Goal: Task Accomplishment & Management: Manage account settings

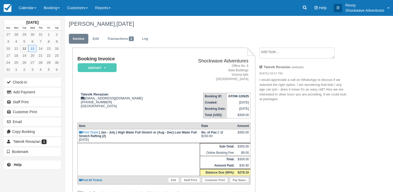
click at [177, 85] on td "Shockwave Adventures Office No. 6 Bata Buildings Victoria falls Zimbabwe" at bounding box center [211, 72] width 79 height 32
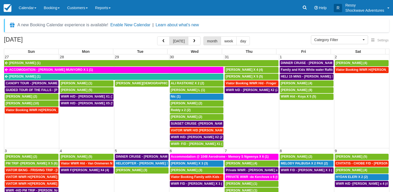
select select
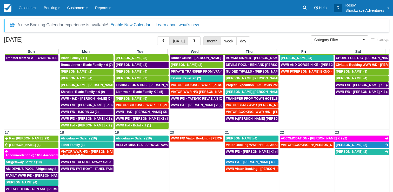
scroll to position [208, 0]
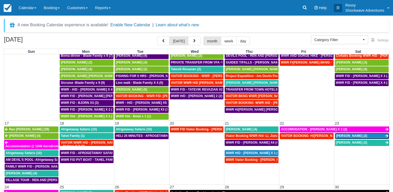
click at [348, 134] on span "Haley Bancroft (2)" at bounding box center [351, 136] width 31 height 4
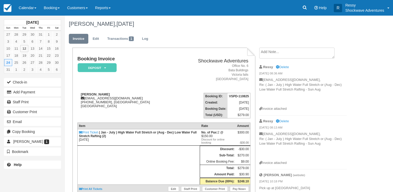
scroll to position [26, 0]
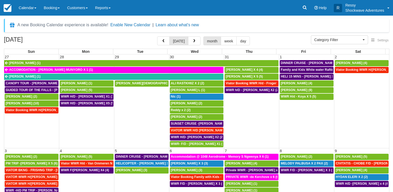
select select
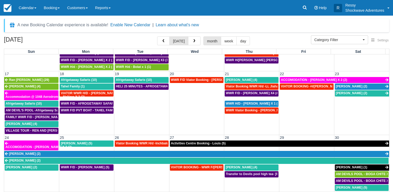
scroll to position [260, 0]
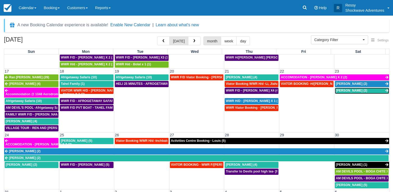
click at [340, 89] on span "Madeline (2)" at bounding box center [351, 91] width 31 height 4
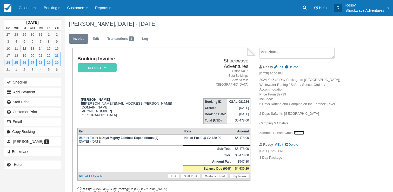
click at [297, 135] on link "more..." at bounding box center [299, 133] width 10 height 4
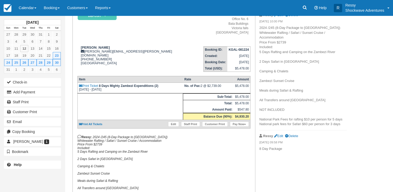
scroll to position [52, 0]
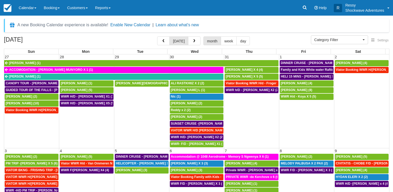
select select
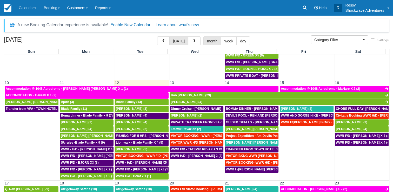
scroll to position [156, 0]
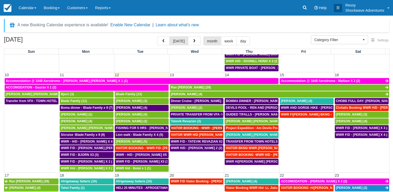
click at [182, 126] on span "VIATOR BOOKING - WWR - Konig, William X 2 (2)" at bounding box center [209, 128] width 76 height 4
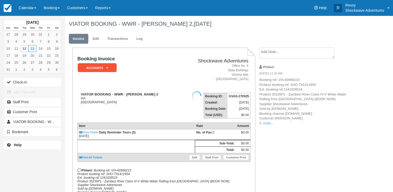
click at [266, 123] on div at bounding box center [196, 96] width 393 height 192
click at [265, 123] on link "more..." at bounding box center [268, 123] width 10 height 4
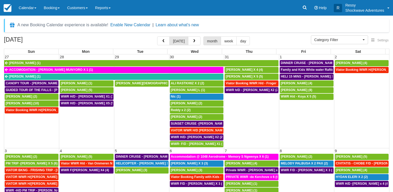
select select
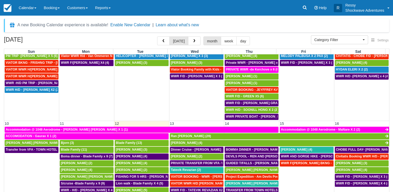
scroll to position [156, 0]
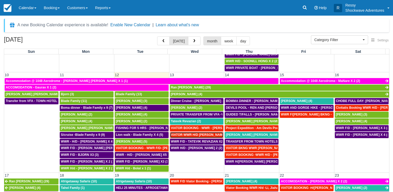
click at [199, 133] on span "VIATOR WWR H/D [PERSON_NAME] 1 (1)" at bounding box center [202, 135] width 62 height 4
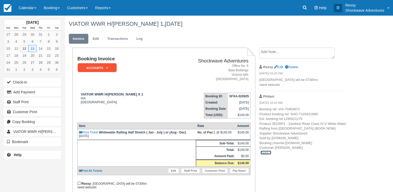
click at [262, 153] on link "more..." at bounding box center [266, 153] width 10 height 4
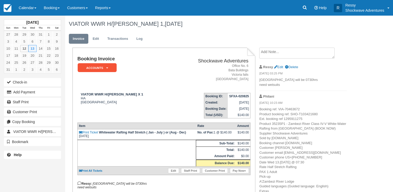
scroll to position [78, 0]
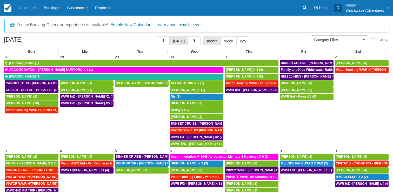
select select
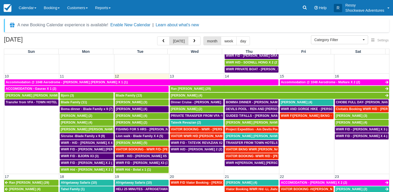
scroll to position [156, 0]
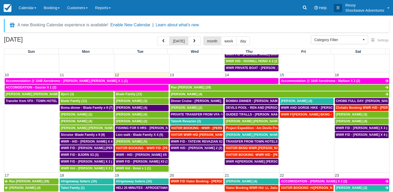
click at [193, 126] on span "VIATOR BOOKING - WWR - Konig, William X 2 (2)" at bounding box center [209, 128] width 76 height 4
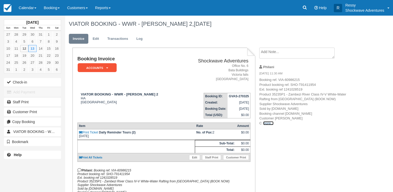
click at [274, 121] on p "Booking ref. VIA-60986215 Product booking ref. SHO-T91411954 Ext. booking ref 1…" at bounding box center [303, 101] width 88 height 48
click at [271, 124] on link "more..." at bounding box center [268, 123] width 10 height 4
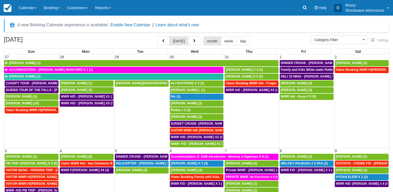
select select
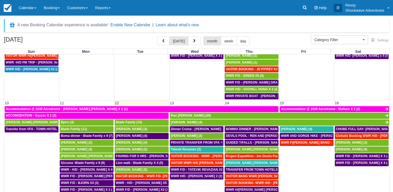
scroll to position [130, 0]
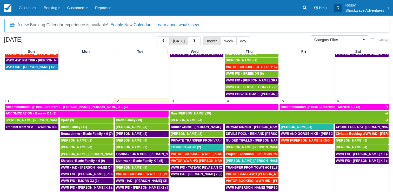
click at [197, 172] on span "WWR H/D - MIRIAM X 2 (2)" at bounding box center [196, 174] width 51 height 4
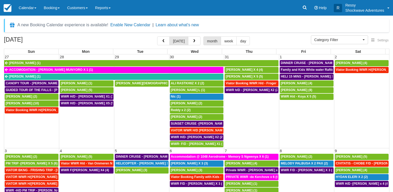
select select
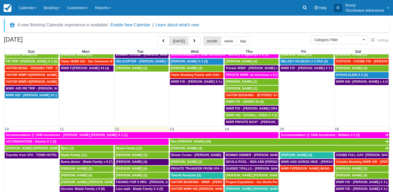
scroll to position [130, 0]
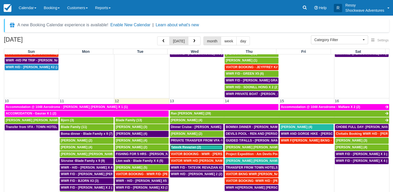
click at [190, 145] on span "Tatevik Revazian (2)" at bounding box center [186, 147] width 30 height 4
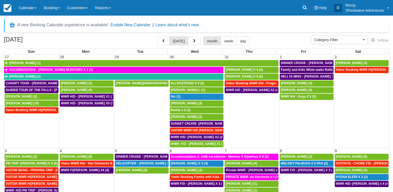
select select
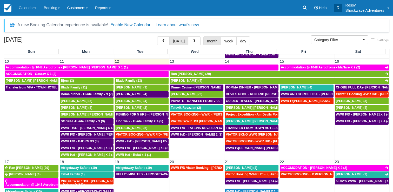
scroll to position [156, 0]
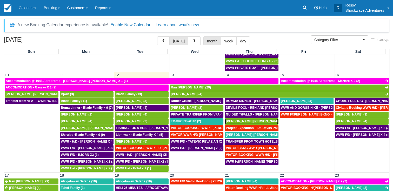
click at [251, 119] on span "Kari Timo Kalervo (2)" at bounding box center [255, 121] width 59 height 4
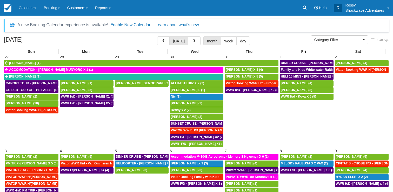
select select
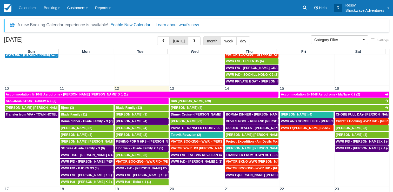
scroll to position [156, 0]
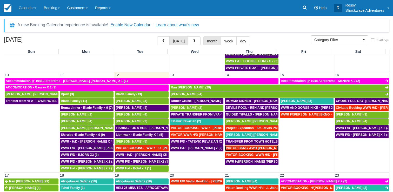
click at [228, 146] on span "VIATOR BKNG WWR [PERSON_NAME] 2 (1)" at bounding box center [259, 148] width 66 height 4
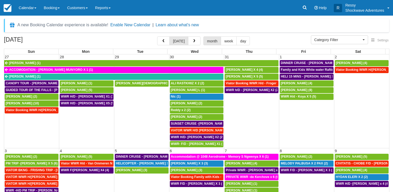
select select
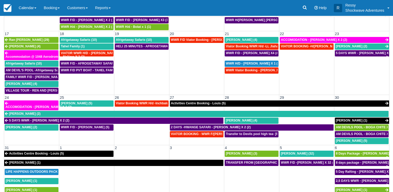
scroll to position [42, 0]
